Goal: Transaction & Acquisition: Purchase product/service

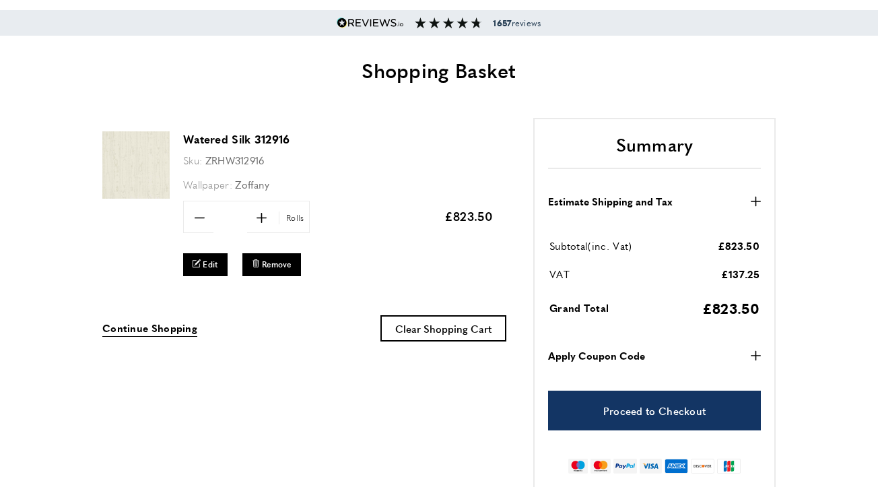
scroll to position [135, 0]
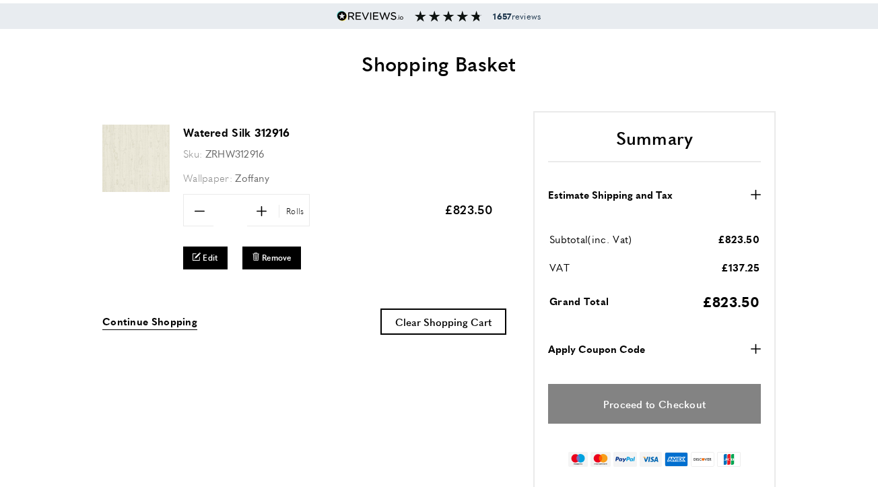
click at [669, 399] on link "Proceed to Checkout" at bounding box center [654, 404] width 213 height 40
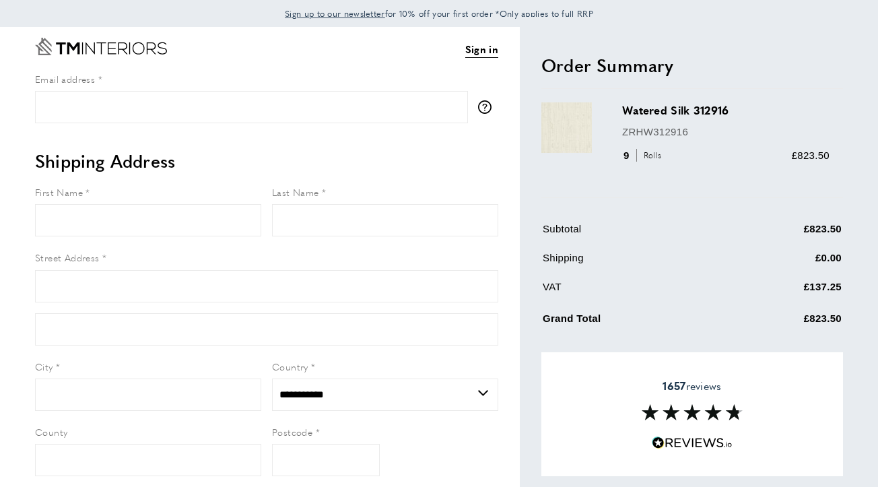
select select "**"
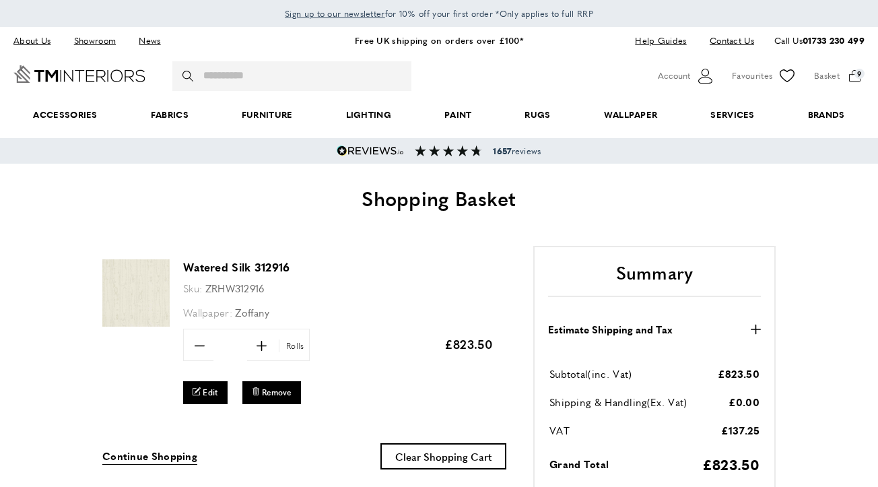
scroll to position [0, 1137]
